Goal: Information Seeking & Learning: Learn about a topic

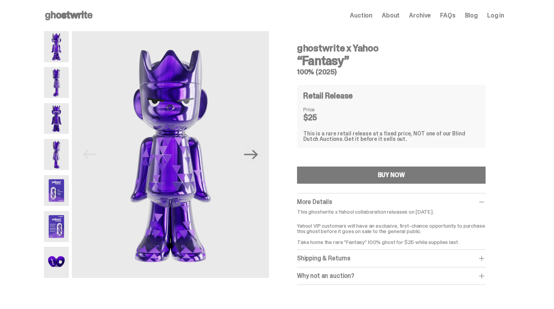
click at [61, 78] on img at bounding box center [56, 82] width 25 height 31
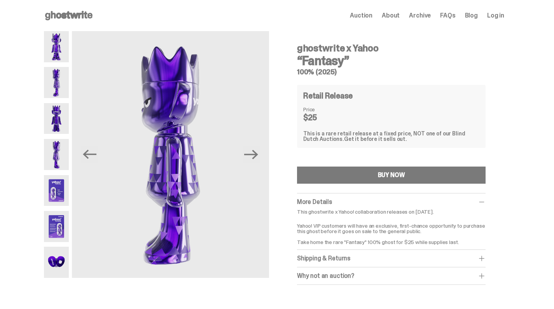
click at [59, 118] on img at bounding box center [56, 118] width 25 height 31
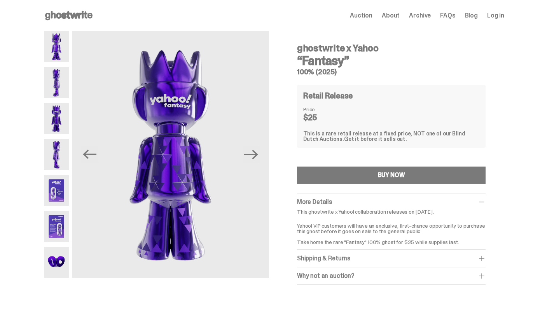
click at [59, 159] on img at bounding box center [56, 154] width 25 height 31
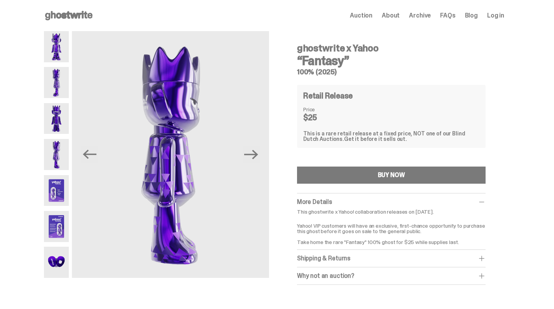
click at [55, 193] on img at bounding box center [56, 190] width 25 height 31
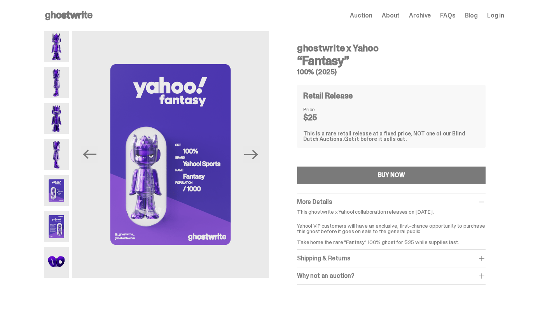
click at [69, 226] on img at bounding box center [56, 226] width 25 height 31
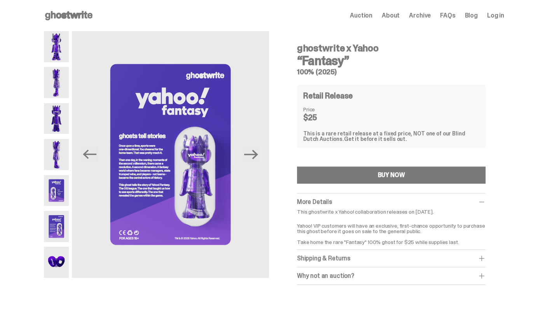
click at [63, 263] on img at bounding box center [56, 262] width 25 height 31
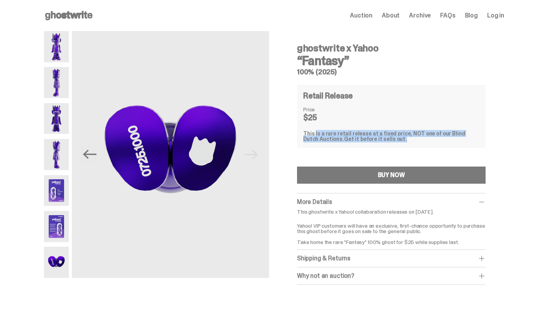
drag, startPoint x: 313, startPoint y: 130, endPoint x: 398, endPoint y: 139, distance: 86.0
click at [398, 139] on div "This is a rare retail release at a fixed price, NOT one of our Blind Dutch Auct…" at bounding box center [391, 136] width 176 height 11
click at [57, 44] on img at bounding box center [56, 46] width 25 height 31
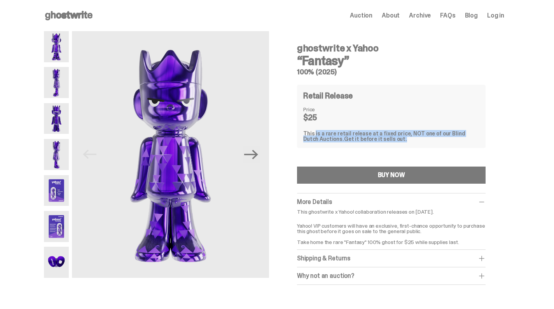
click at [400, 15] on span "About" at bounding box center [391, 15] width 18 height 6
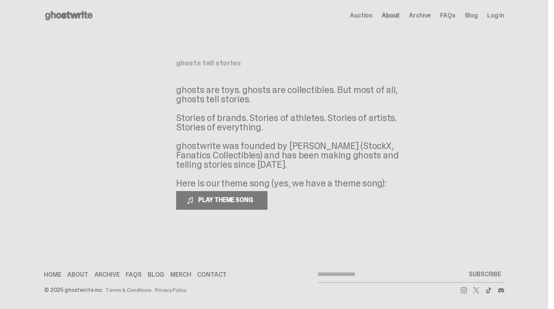
drag, startPoint x: 199, startPoint y: 90, endPoint x: 252, endPoint y: 95, distance: 53.1
click at [252, 95] on p "ghosts are toys. ghosts are collectibles. But most of all, ghosts tell stories.…" at bounding box center [292, 136] width 233 height 103
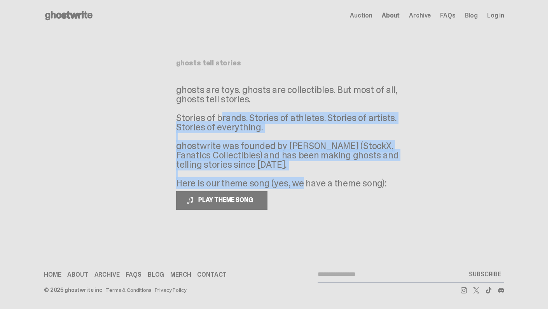
drag, startPoint x: 183, startPoint y: 117, endPoint x: 291, endPoint y: 173, distance: 121.9
click at [299, 177] on p "ghosts are toys. ghosts are collectibles. But most of all, ghosts tell stories.…" at bounding box center [292, 136] width 233 height 103
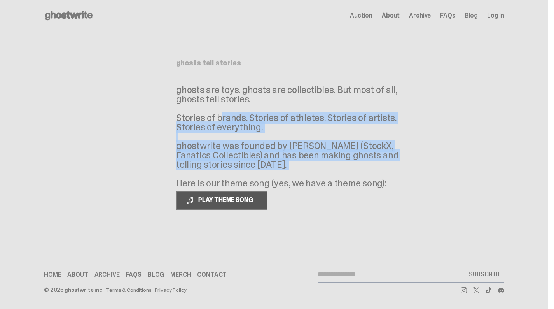
click at [217, 203] on span "PLAY THEME SONG" at bounding box center [226, 200] width 63 height 8
